Goal: Task Accomplishment & Management: Complete application form

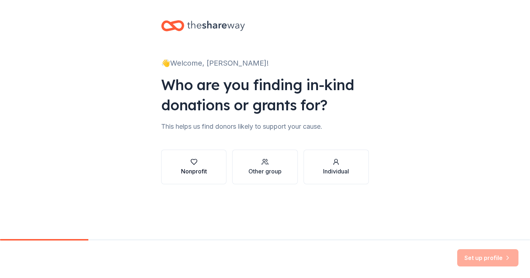
click at [198, 168] on div "Nonprofit" at bounding box center [194, 171] width 26 height 9
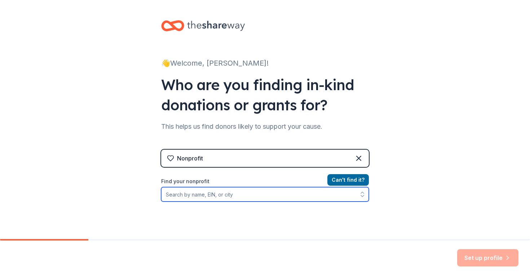
click at [240, 200] on input "Find your nonprofit" at bounding box center [265, 194] width 208 height 14
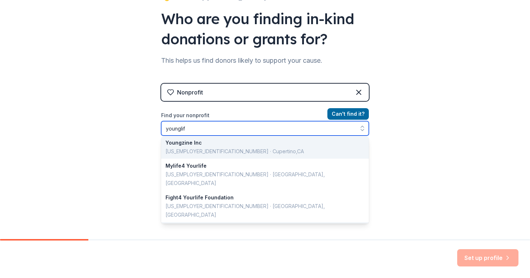
scroll to position [1, 0]
type input "y"
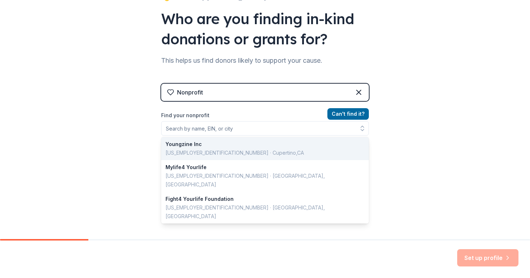
scroll to position [58, 0]
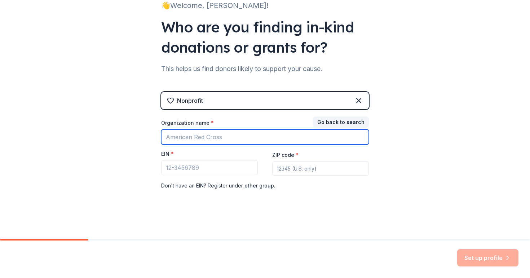
click at [218, 134] on input "Organization name *" at bounding box center [265, 136] width 208 height 15
type input "Young Life"
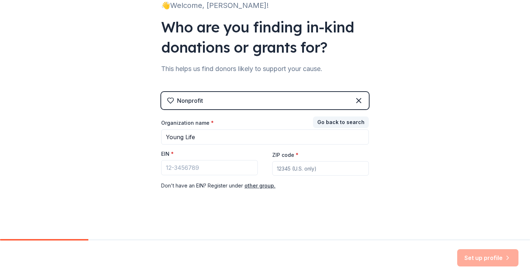
click at [225, 201] on div "Nonprofit Go back to search Organization name * Young Life EIN * ZIP code * Don…" at bounding box center [265, 148] width 208 height 113
click at [222, 167] on input "EIN *" at bounding box center [209, 167] width 97 height 15
click at [297, 168] on input "ZIP code *" at bounding box center [320, 168] width 97 height 14
click at [260, 186] on button "other group." at bounding box center [260, 185] width 31 height 9
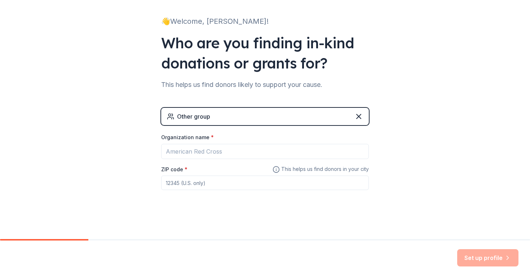
scroll to position [42, 0]
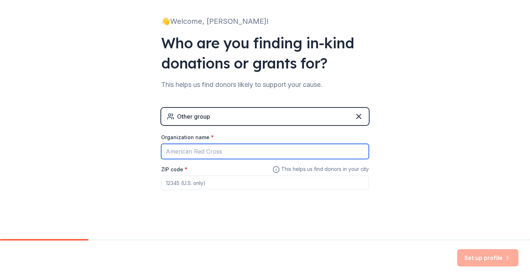
click at [228, 151] on input "Organization name *" at bounding box center [265, 151] width 208 height 15
type input "Young Life"
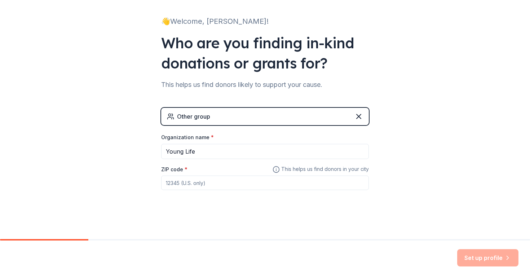
click at [193, 188] on input "ZIP code *" at bounding box center [265, 183] width 208 height 14
type input "46804"
click at [495, 259] on button "Set up profile" at bounding box center [487, 257] width 61 height 17
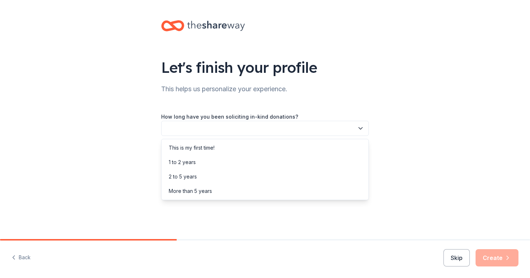
click at [327, 129] on button "button" at bounding box center [265, 128] width 208 height 15
click at [250, 149] on div "This is my first time!" at bounding box center [265, 148] width 204 height 14
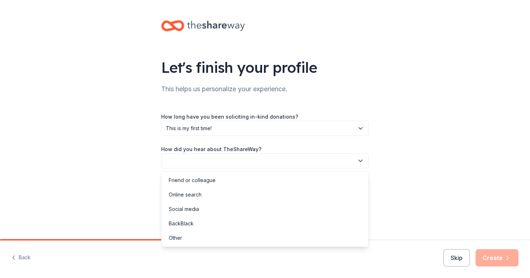
click at [281, 164] on button "button" at bounding box center [265, 160] width 208 height 15
click at [221, 183] on div "Friend or colleague" at bounding box center [265, 180] width 204 height 14
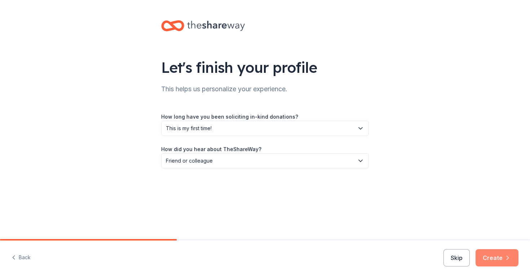
click at [503, 256] on button "Create" at bounding box center [497, 257] width 43 height 17
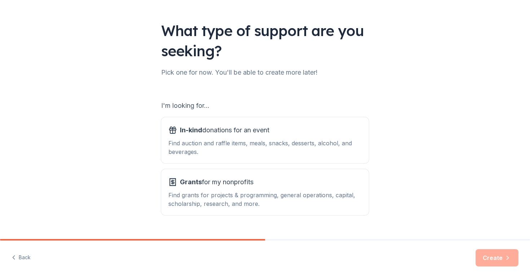
scroll to position [52, 0]
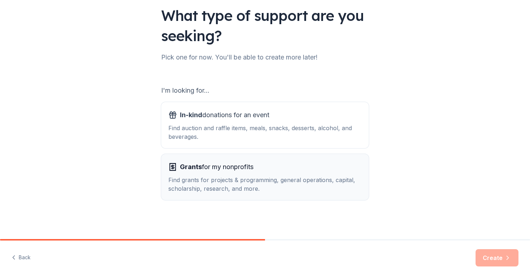
click at [249, 179] on div "Find grants for projects & programming, general operations, capital, scholarshi…" at bounding box center [264, 184] width 193 height 17
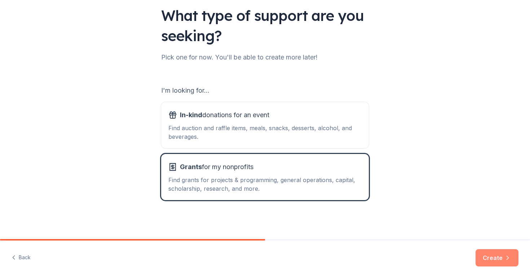
click at [509, 265] on button "Create" at bounding box center [497, 257] width 43 height 17
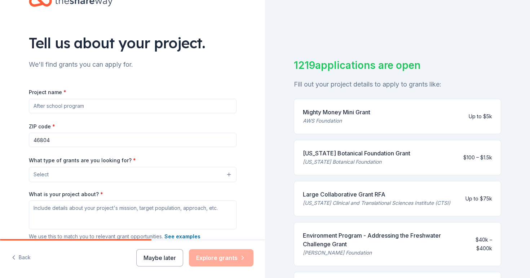
scroll to position [26, 0]
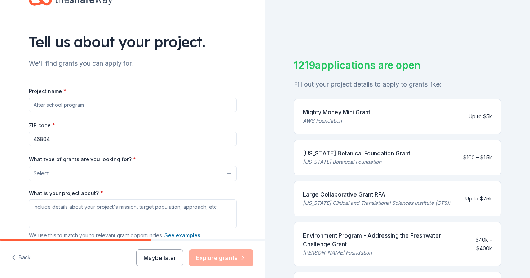
click at [178, 110] on input "Project name *" at bounding box center [133, 105] width 208 height 14
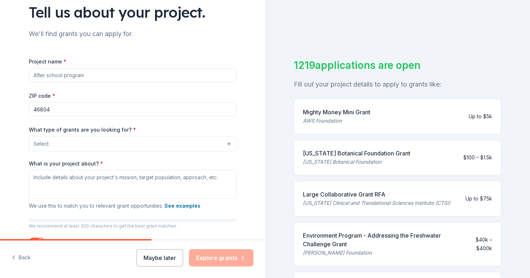
scroll to position [56, 0]
click at [190, 145] on button "Select" at bounding box center [133, 143] width 208 height 15
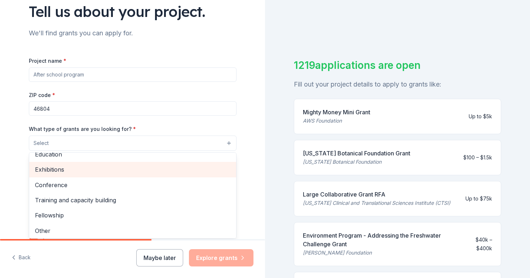
scroll to position [85, 0]
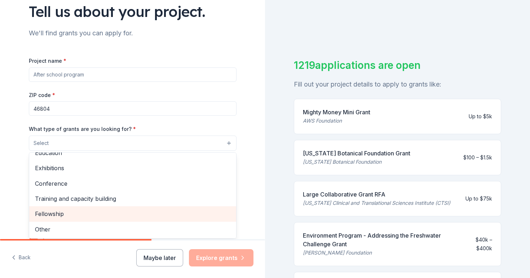
click at [110, 219] on span "Fellowship" at bounding box center [132, 213] width 195 height 9
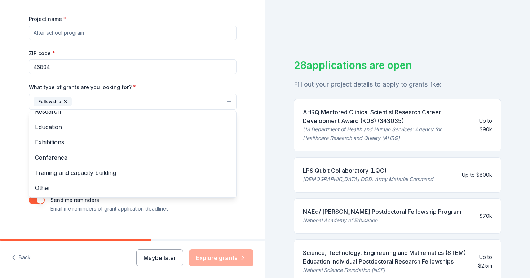
scroll to position [101, 0]
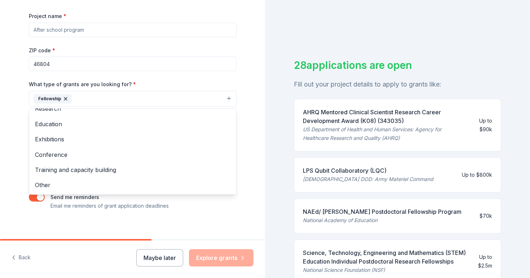
click at [126, 223] on div "Tell us about your project. We'll find grants you can apply for. Project name *…" at bounding box center [132, 72] width 231 height 346
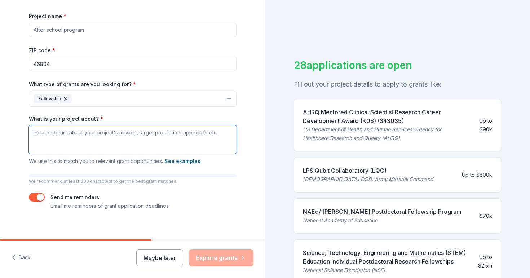
click at [135, 132] on textarea "What is your project about? *" at bounding box center [133, 139] width 208 height 29
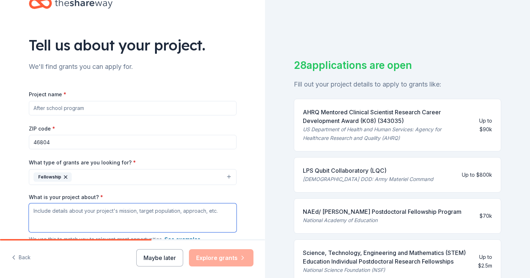
scroll to position [0, 0]
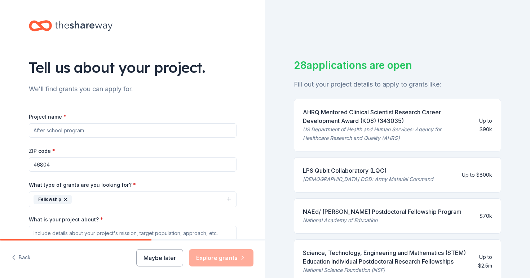
click at [135, 132] on input "Project name *" at bounding box center [133, 130] width 208 height 14
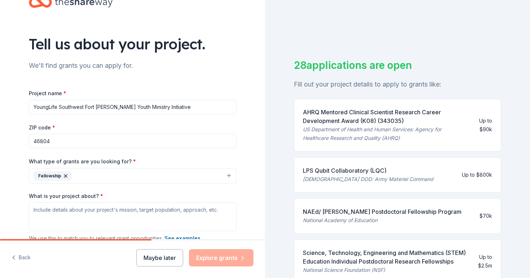
scroll to position [50, 0]
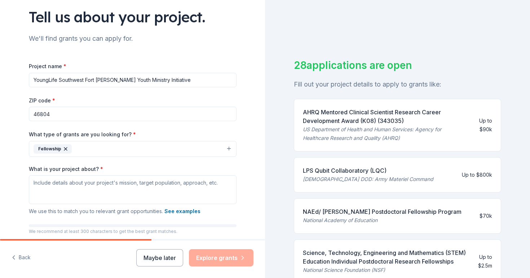
type input "YoungLife Southwest Fort [PERSON_NAME] Youth Ministry Initiative"
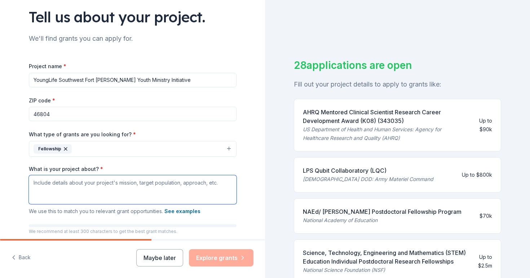
click at [97, 177] on textarea "What is your project about? *" at bounding box center [133, 189] width 208 height 29
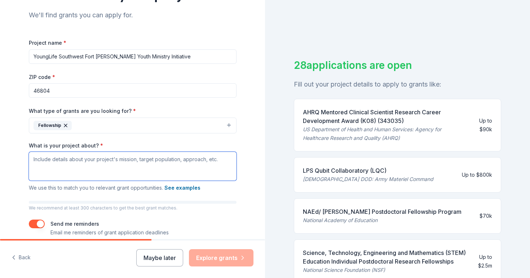
scroll to position [84, 0]
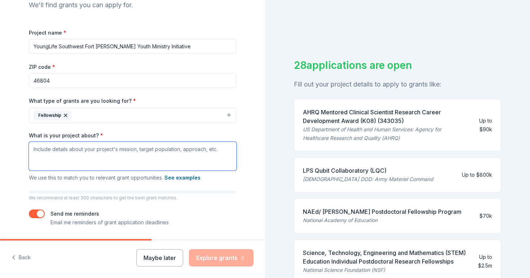
paste textarea "Our project is focused on reaching middle and high school students in Southwest…"
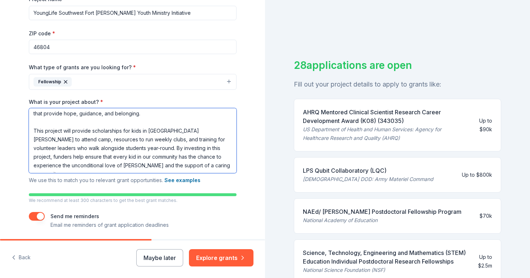
scroll to position [142, 0]
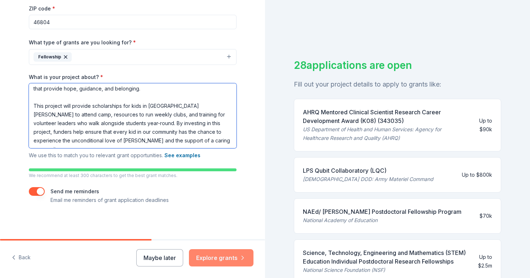
type textarea "Our project is focused on reaching middle and high school students in Southwest…"
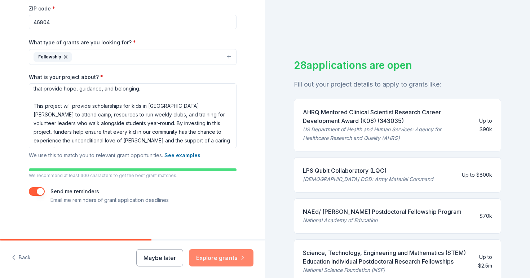
click at [215, 258] on button "Explore grants" at bounding box center [221, 257] width 65 height 17
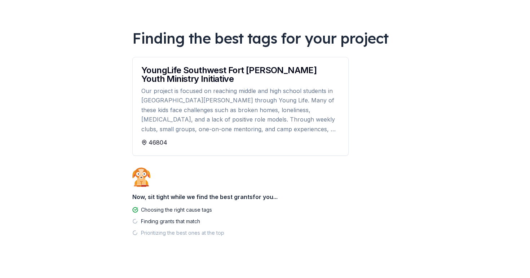
scroll to position [39, 0]
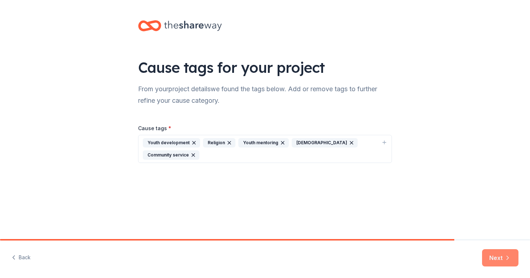
click at [499, 251] on button "Next" at bounding box center [500, 257] width 36 height 17
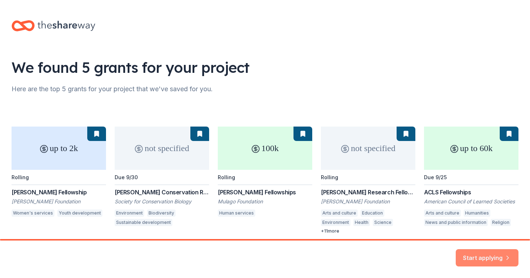
click at [474, 254] on button "Start applying" at bounding box center [487, 253] width 63 height 17
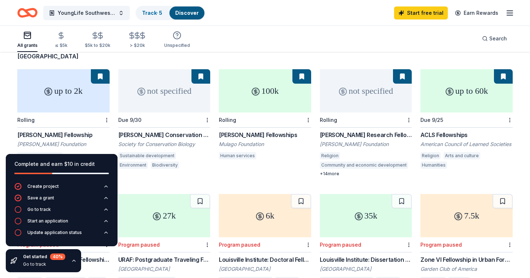
scroll to position [70, 0]
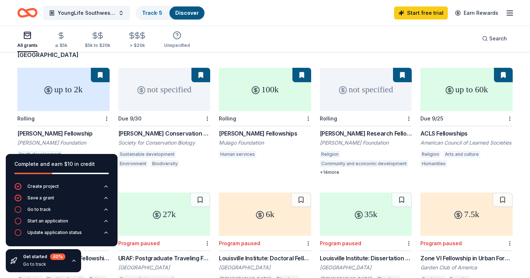
click at [79, 111] on div "Rolling" at bounding box center [63, 118] width 92 height 15
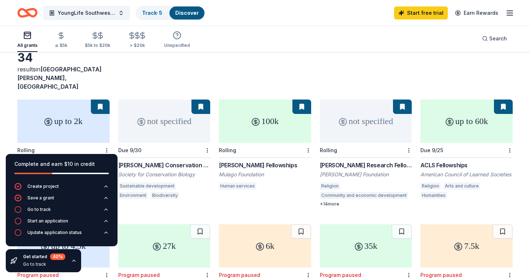
scroll to position [37, 0]
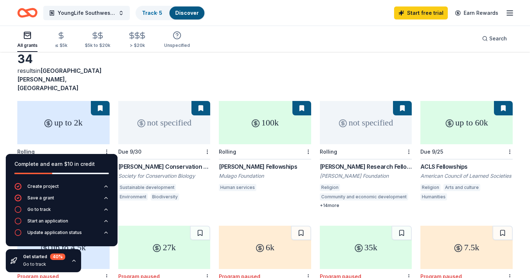
click at [245, 125] on div "100k" at bounding box center [265, 122] width 92 height 43
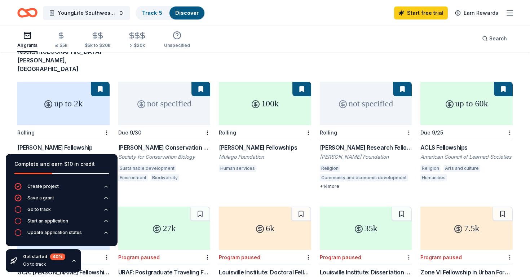
scroll to position [57, 0]
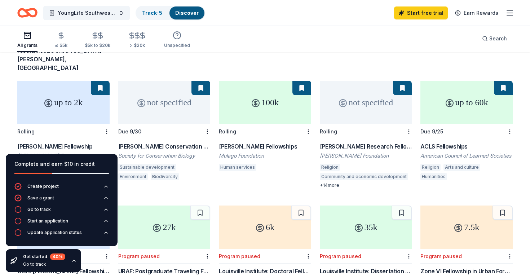
click at [456, 103] on div "up to 60k" at bounding box center [467, 102] width 92 height 43
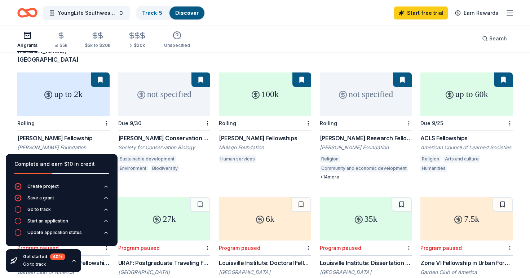
scroll to position [67, 0]
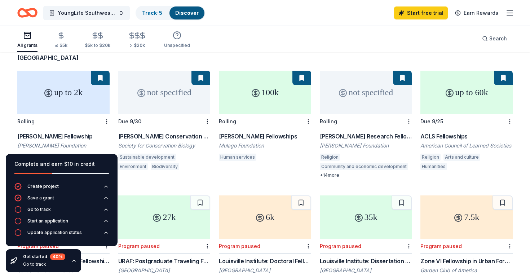
click at [366, 72] on div "not specified" at bounding box center [366, 92] width 92 height 43
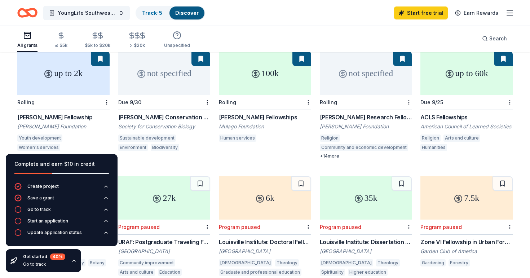
scroll to position [0, 0]
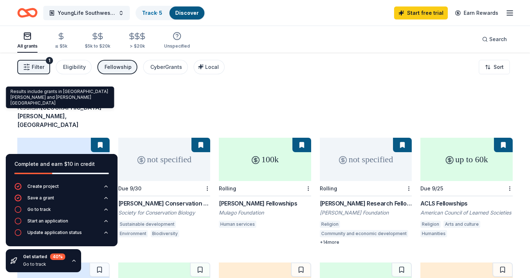
click at [69, 106] on span "Fort Wayne, IN" at bounding box center [59, 116] width 84 height 25
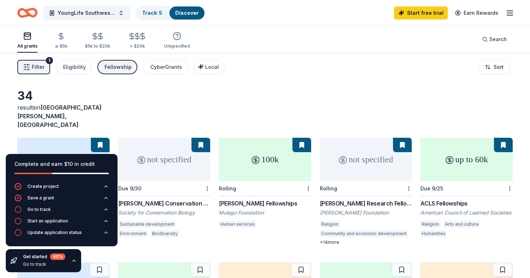
click at [36, 68] on span "Filter" at bounding box center [38, 67] width 13 height 9
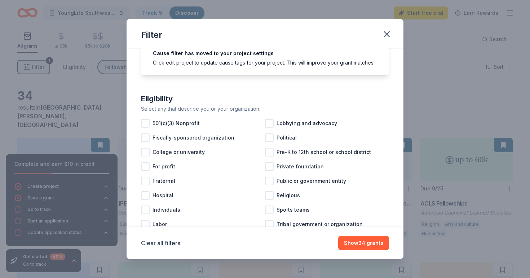
scroll to position [36, 0]
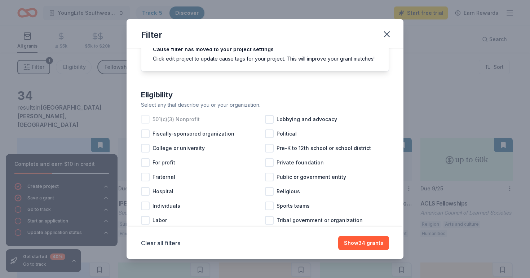
click at [164, 121] on span "501(c)(3) Nonprofit" at bounding box center [176, 119] width 47 height 9
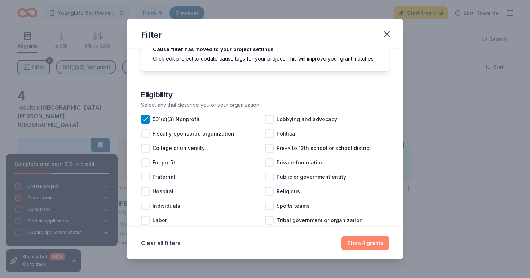
click at [369, 245] on button "Show 4 grants" at bounding box center [366, 243] width 48 height 14
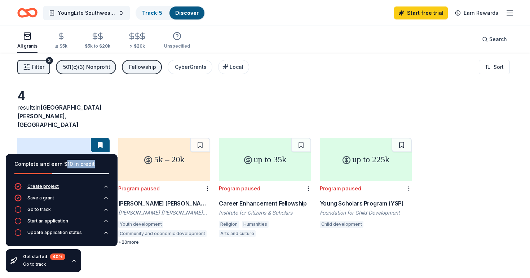
drag, startPoint x: 64, startPoint y: 164, endPoint x: 64, endPoint y: 183, distance: 18.8
click at [64, 182] on div "Complete and earn $10 in credit" at bounding box center [62, 168] width 112 height 29
click at [170, 85] on div "4 results in Fort Wayne, IN up to 2k Rolling Eva Gunther Fellowship Eva Gunther…" at bounding box center [265, 192] width 530 height 278
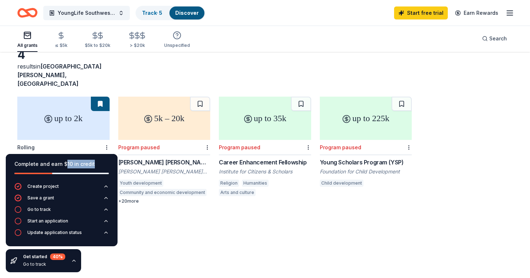
scroll to position [53, 0]
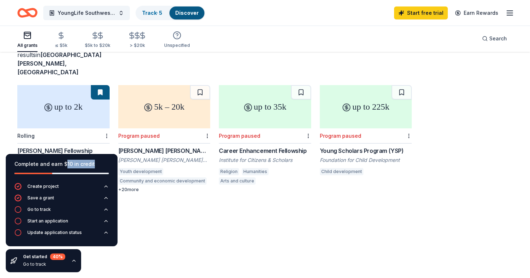
click at [100, 85] on button at bounding box center [100, 92] width 19 height 14
click at [101, 85] on button at bounding box center [100, 92] width 19 height 14
click at [350, 133] on div "Program paused" at bounding box center [340, 136] width 41 height 6
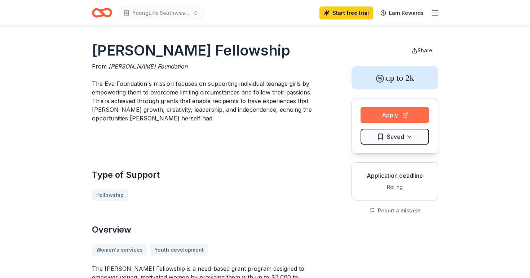
click at [397, 116] on button "Apply" at bounding box center [395, 115] width 69 height 16
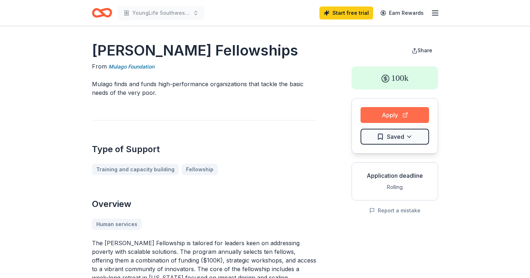
click at [397, 118] on button "Apply" at bounding box center [395, 115] width 69 height 16
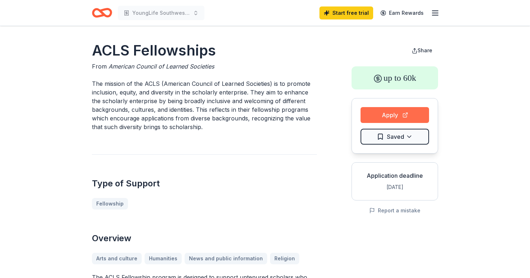
click at [379, 117] on button "Apply" at bounding box center [395, 115] width 69 height 16
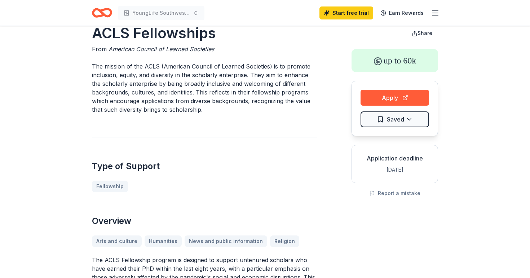
scroll to position [18, 0]
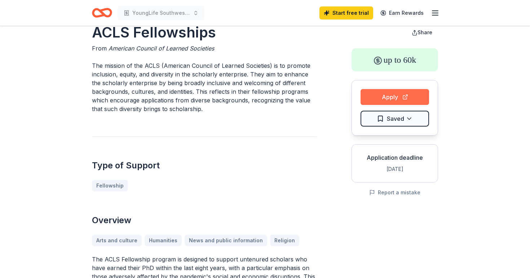
click at [393, 97] on button "Apply" at bounding box center [395, 97] width 69 height 16
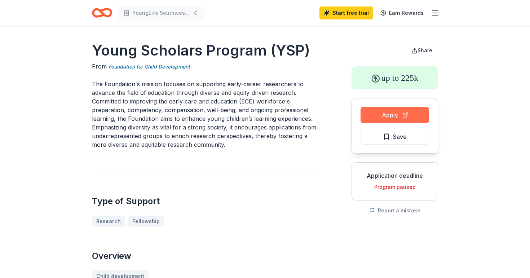
click at [387, 113] on button "Apply" at bounding box center [395, 115] width 69 height 16
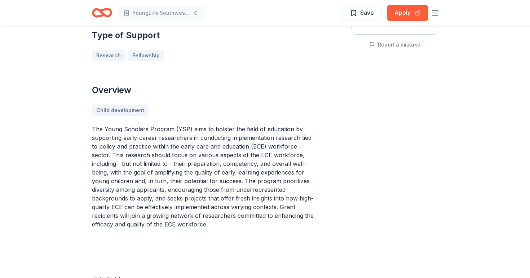
scroll to position [168, 0]
